Goal: Task Accomplishment & Management: Complete application form

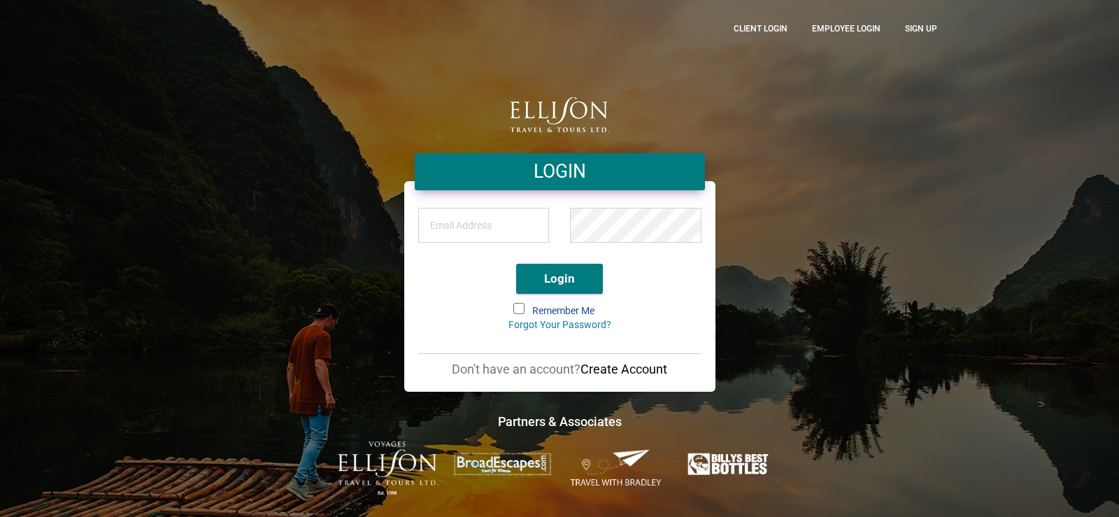
click at [492, 224] on input "email" at bounding box center [483, 225] width 131 height 35
type input "R"
type input "[PERSON_NAME][EMAIL_ADDRESS][DOMAIN_NAME]"
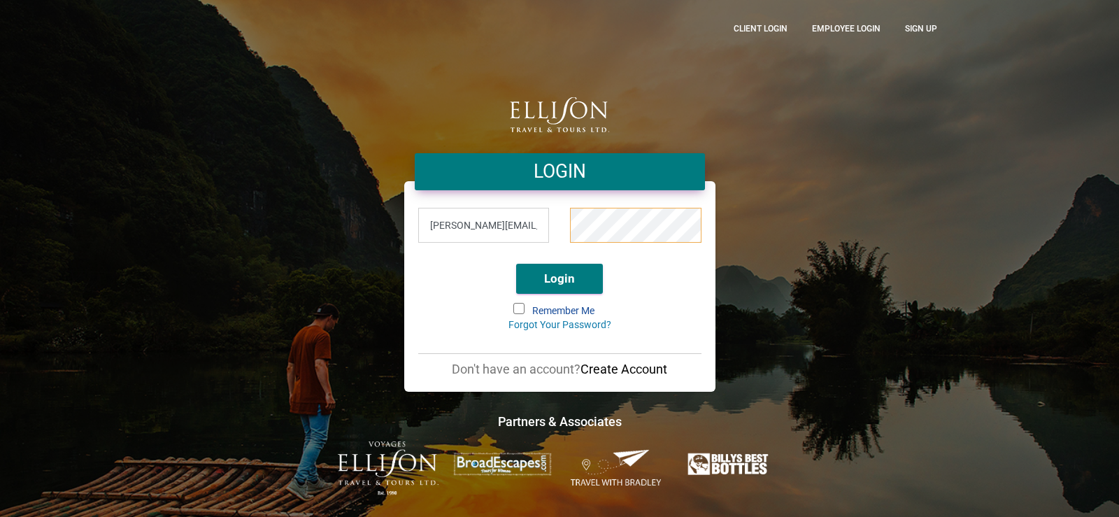
click at [516, 264] on button "Login" at bounding box center [559, 279] width 87 height 30
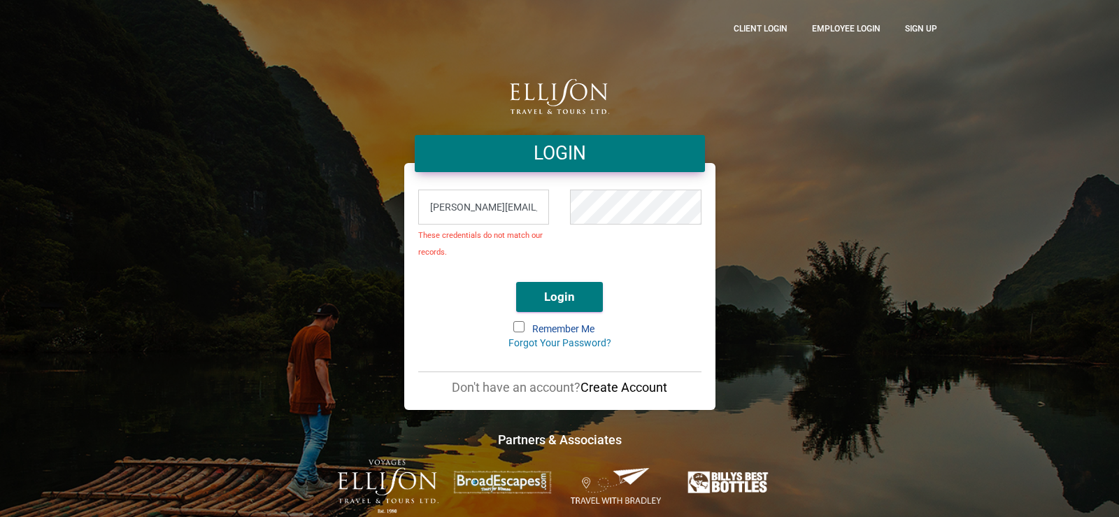
click at [566, 264] on div at bounding box center [635, 228] width 152 height 85
click at [682, 317] on div "daver@ellisontravelo.com These credentials do not match our records. Login Reme…" at bounding box center [559, 298] width 311 height 224
click at [549, 342] on link "Forgot Your Password?" at bounding box center [559, 342] width 103 height 11
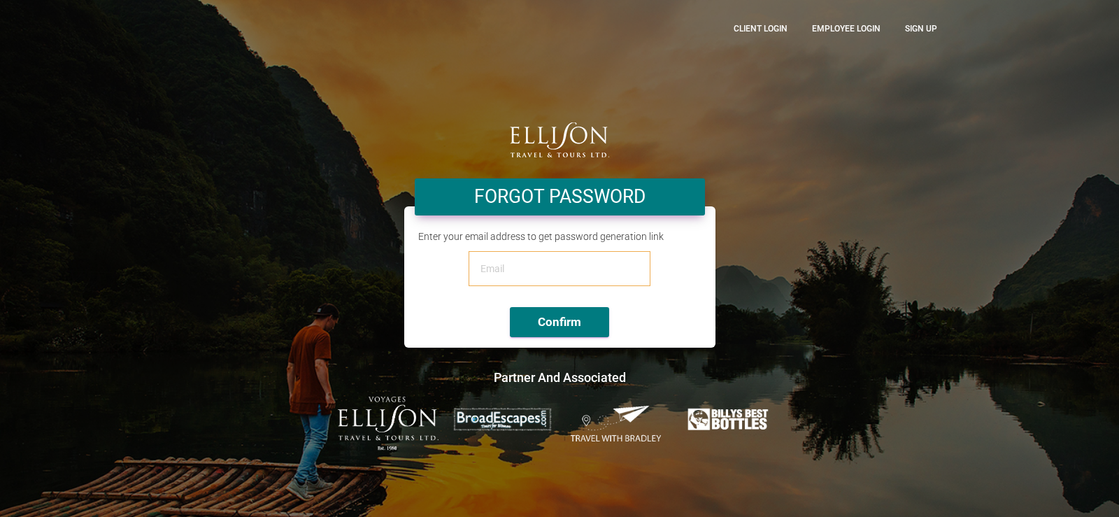
click at [523, 273] on input "email" at bounding box center [559, 268] width 182 height 35
type input "daver@ellisontravel.com"
click at [547, 324] on button "Confirm" at bounding box center [559, 322] width 99 height 30
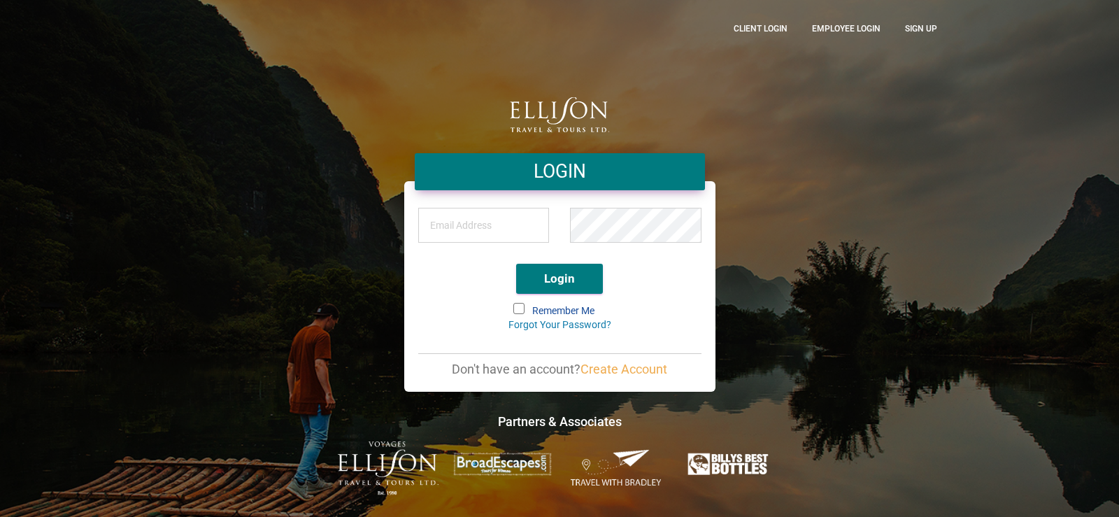
click at [617, 368] on link "Create Account" at bounding box center [623, 368] width 87 height 15
